Goal: Information Seeking & Learning: Learn about a topic

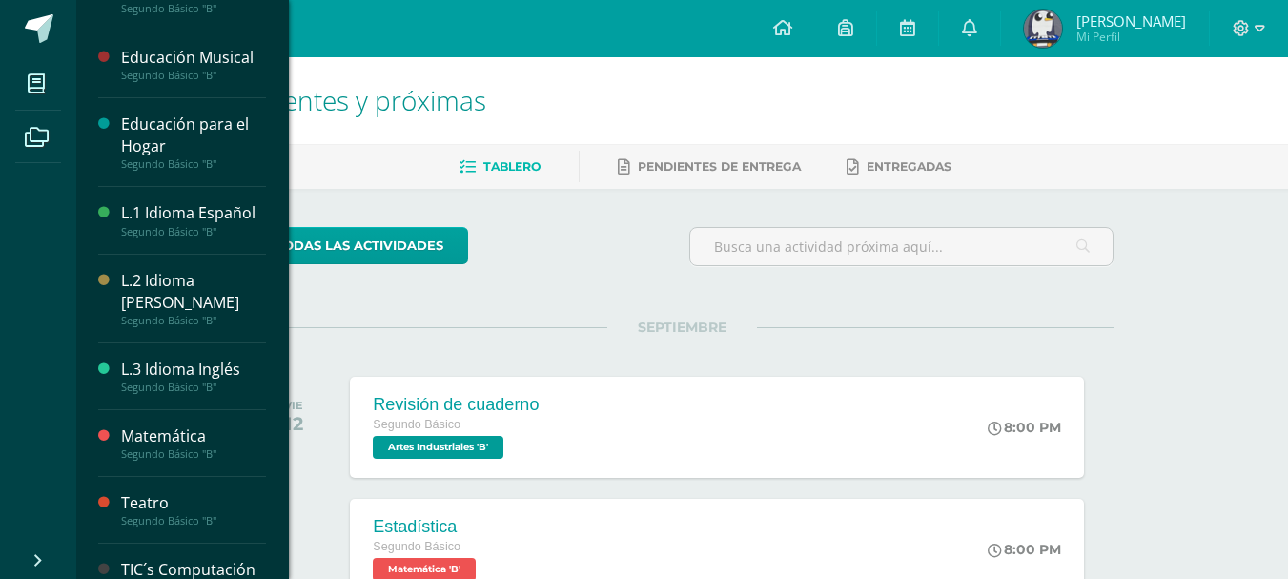
scroll to position [534, 0]
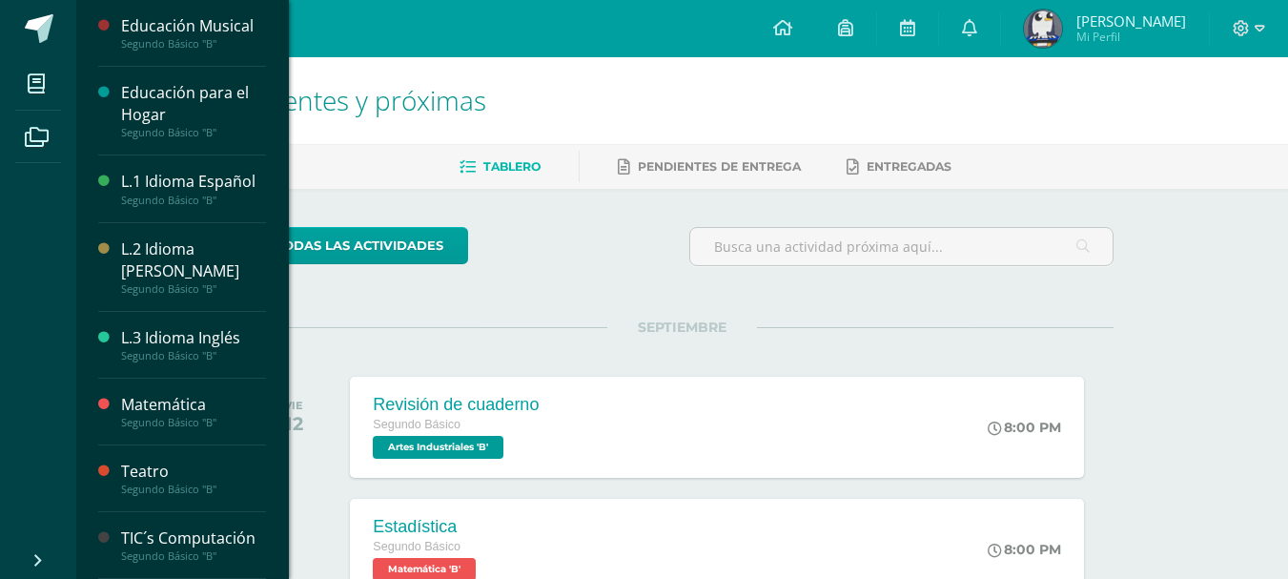
click at [211, 31] on div "Educación Musical" at bounding box center [193, 26] width 145 height 22
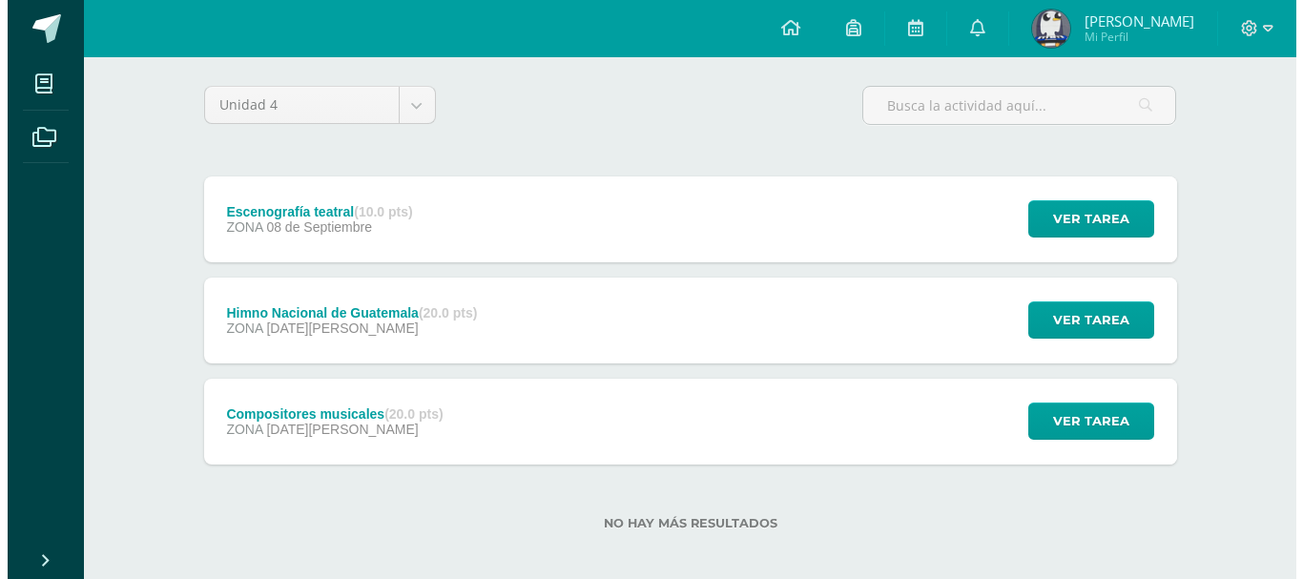
scroll to position [154, 0]
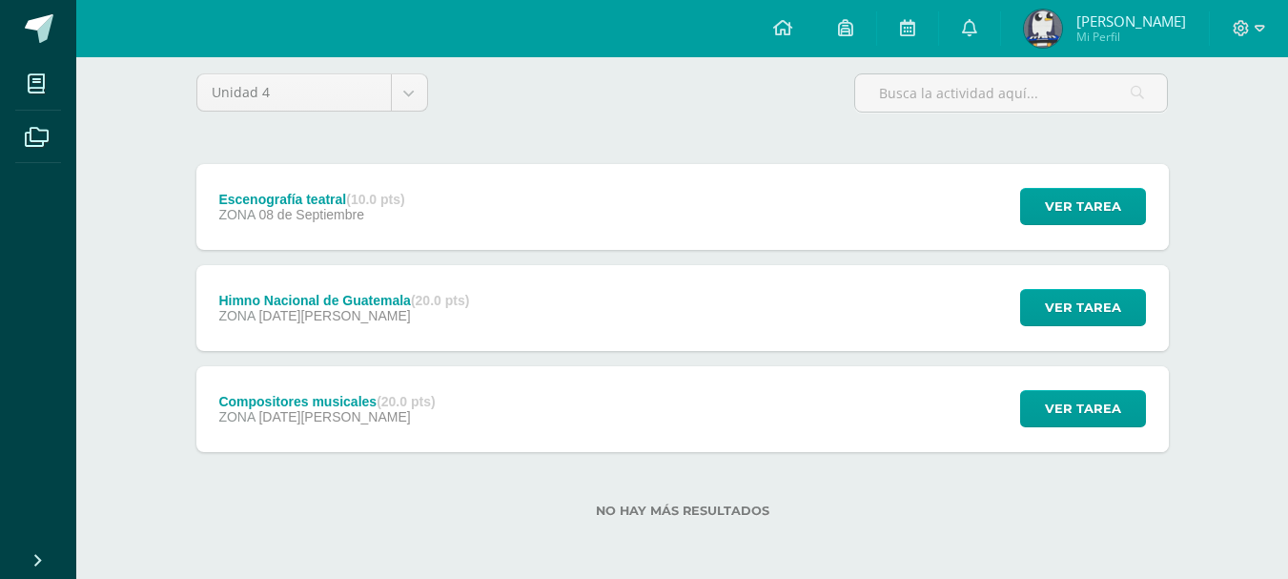
click at [585, 379] on div "Compositores musicales (20.0 pts) ZONA [DATE][PERSON_NAME] Ver tarea Compositor…" at bounding box center [682, 409] width 973 height 86
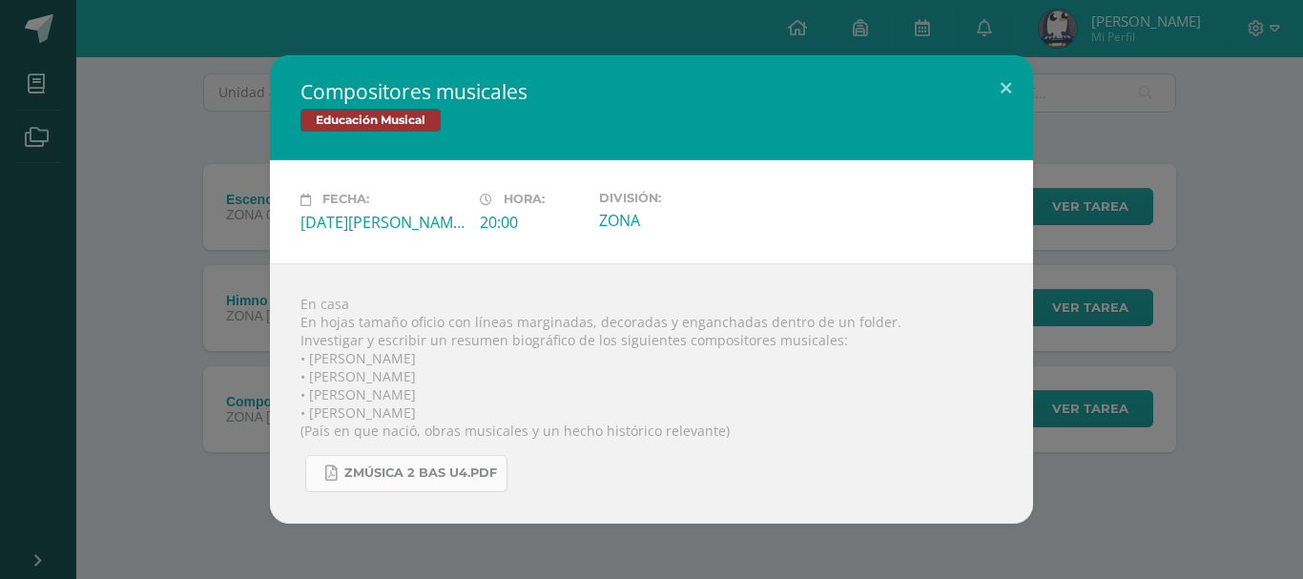
click at [477, 471] on span "Zmúsica 2 Bas U4.pdf" at bounding box center [420, 472] width 153 height 15
